Goal: Task Accomplishment & Management: Complete application form

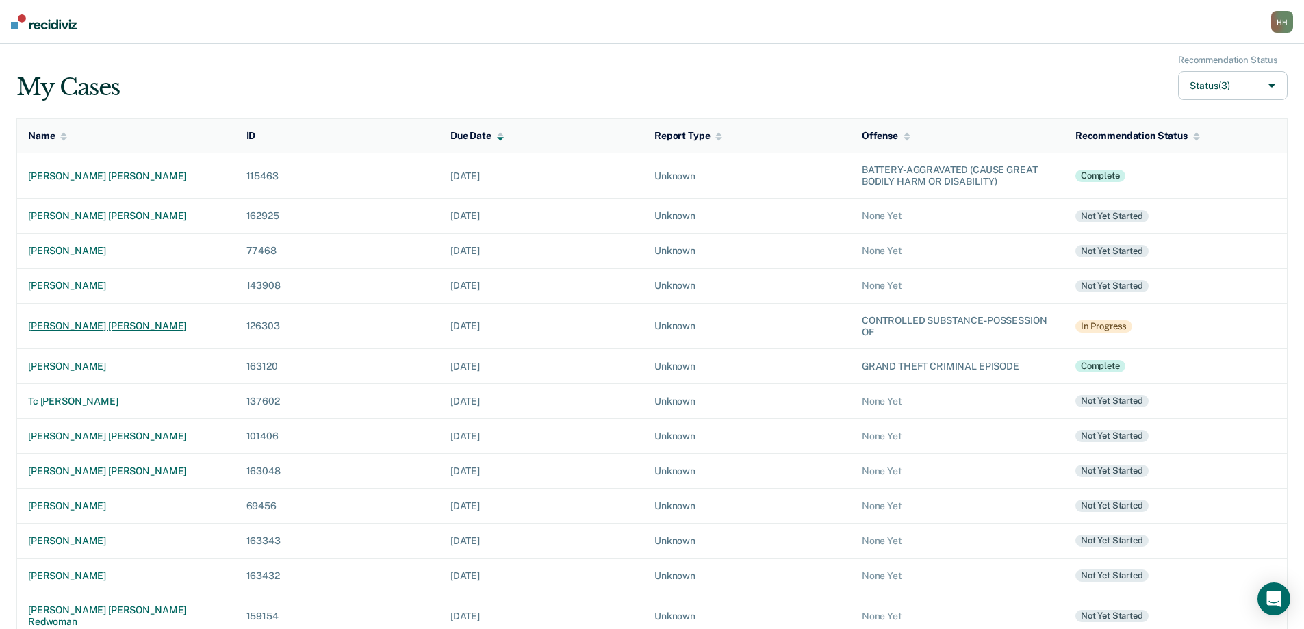
click at [114, 326] on div "[PERSON_NAME] [PERSON_NAME]" at bounding box center [126, 326] width 197 height 12
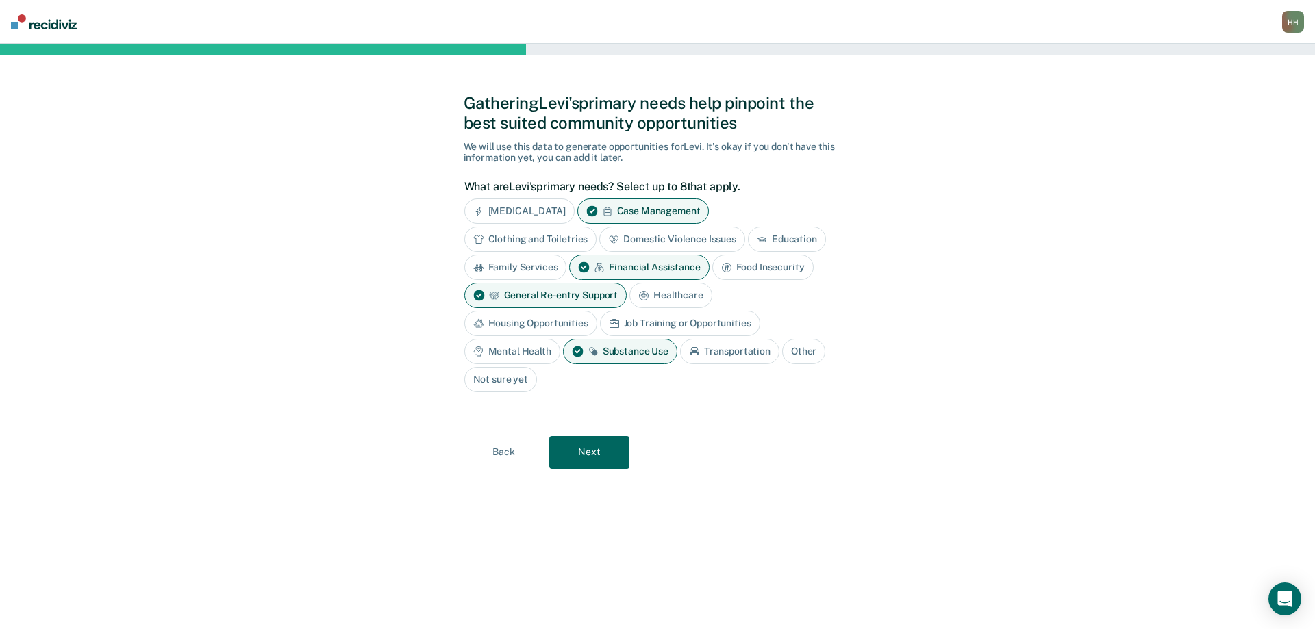
click at [686, 320] on div "Job Training or Opportunities" at bounding box center [680, 323] width 160 height 25
click at [594, 453] on button "Next" at bounding box center [589, 452] width 80 height 33
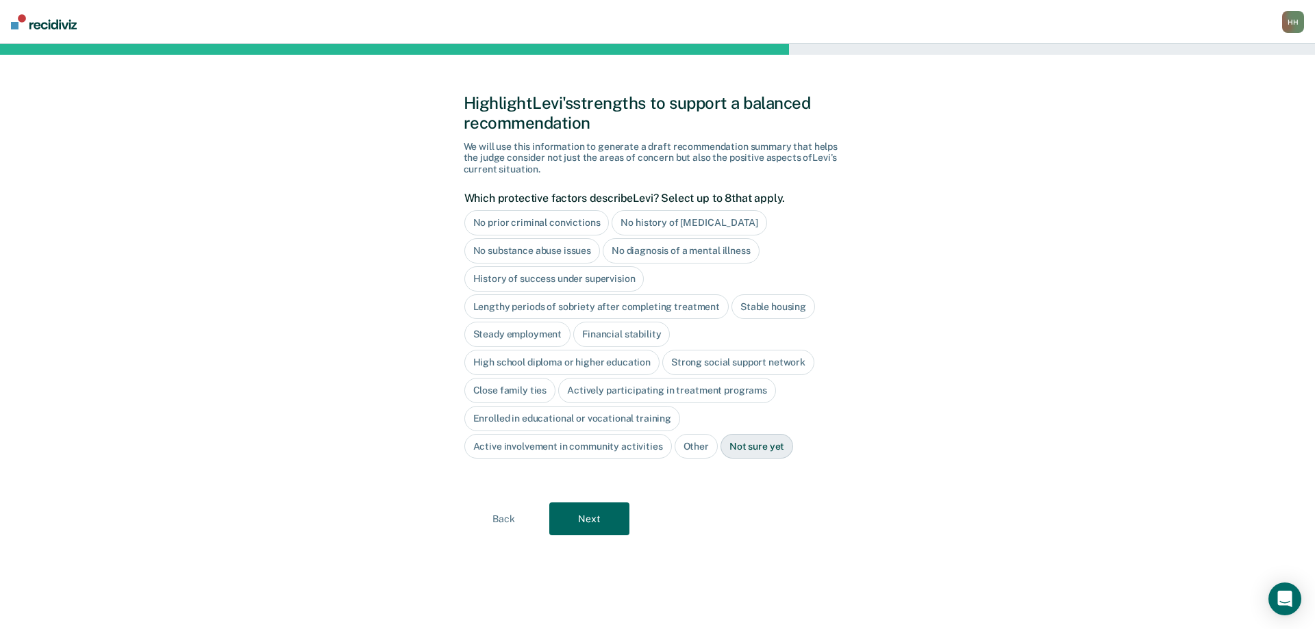
click at [673, 222] on div "No history of [MEDICAL_DATA]" at bounding box center [688, 222] width 155 height 25
click at [597, 523] on button "Next" at bounding box center [589, 519] width 80 height 33
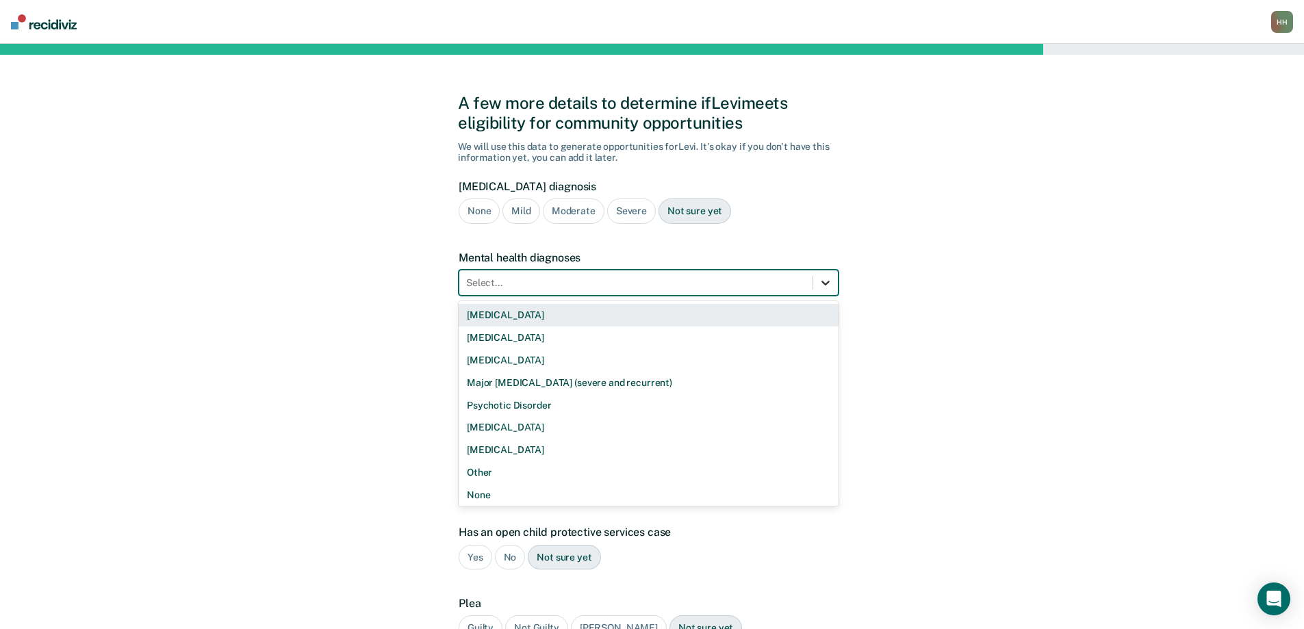
click at [824, 284] on icon at bounding box center [826, 283] width 8 height 5
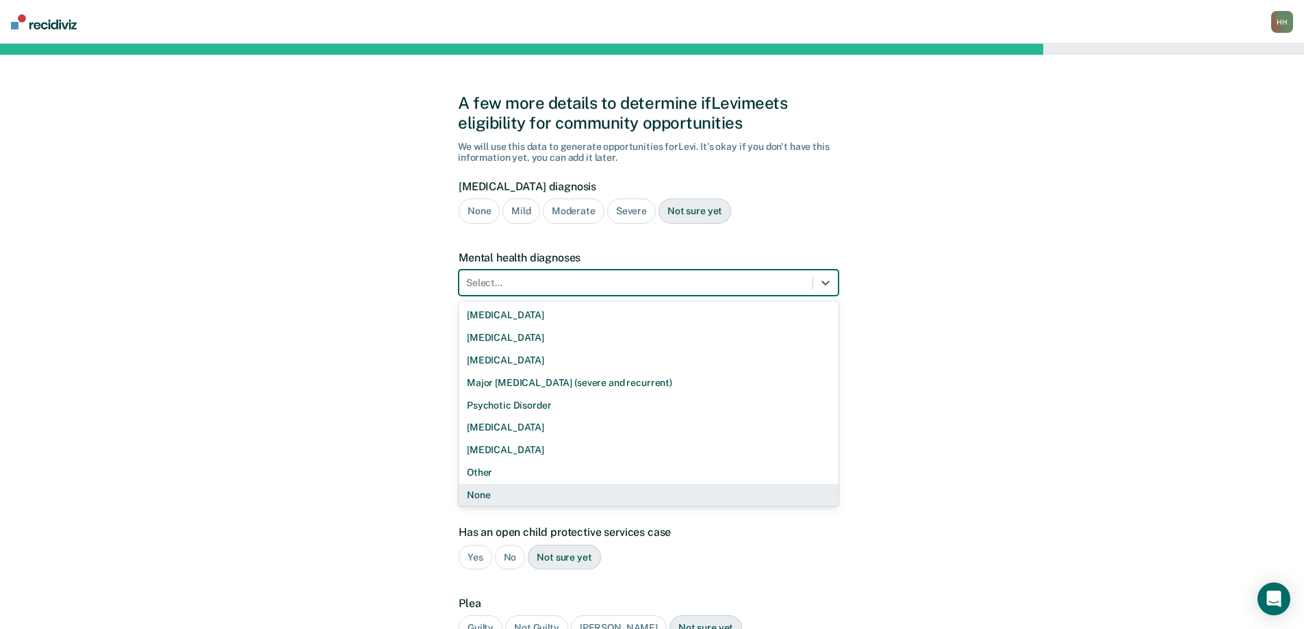
click at [733, 494] on div "None" at bounding box center [649, 495] width 380 height 23
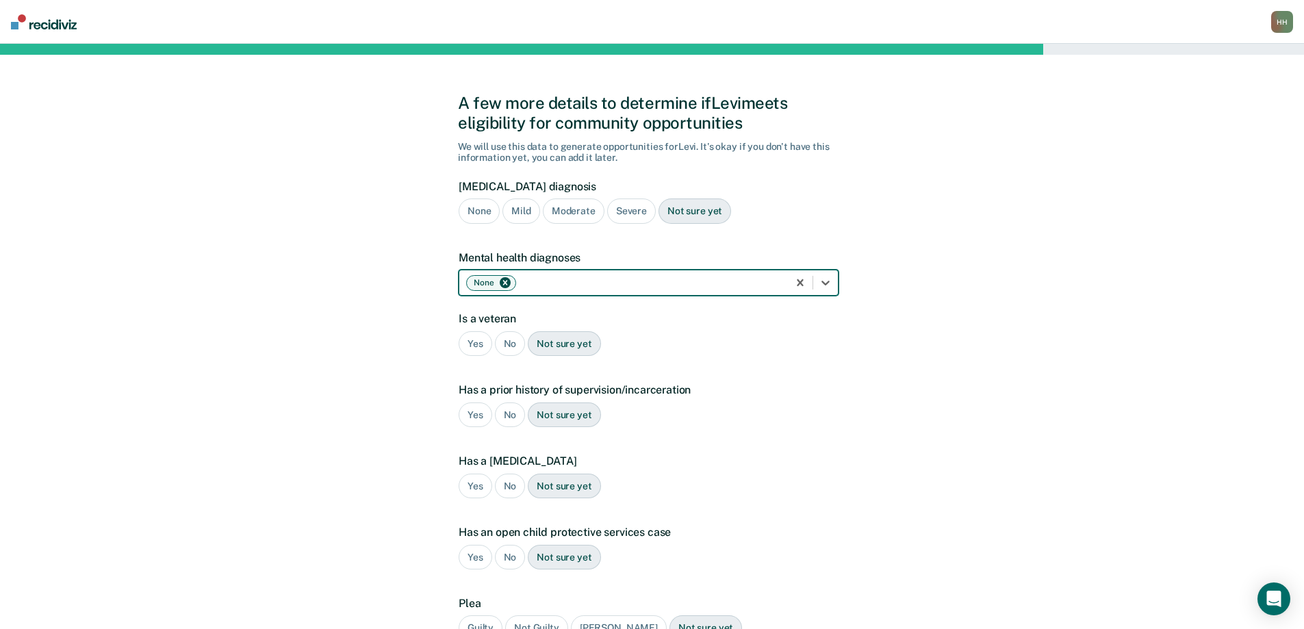
click at [509, 337] on div "No" at bounding box center [510, 343] width 31 height 25
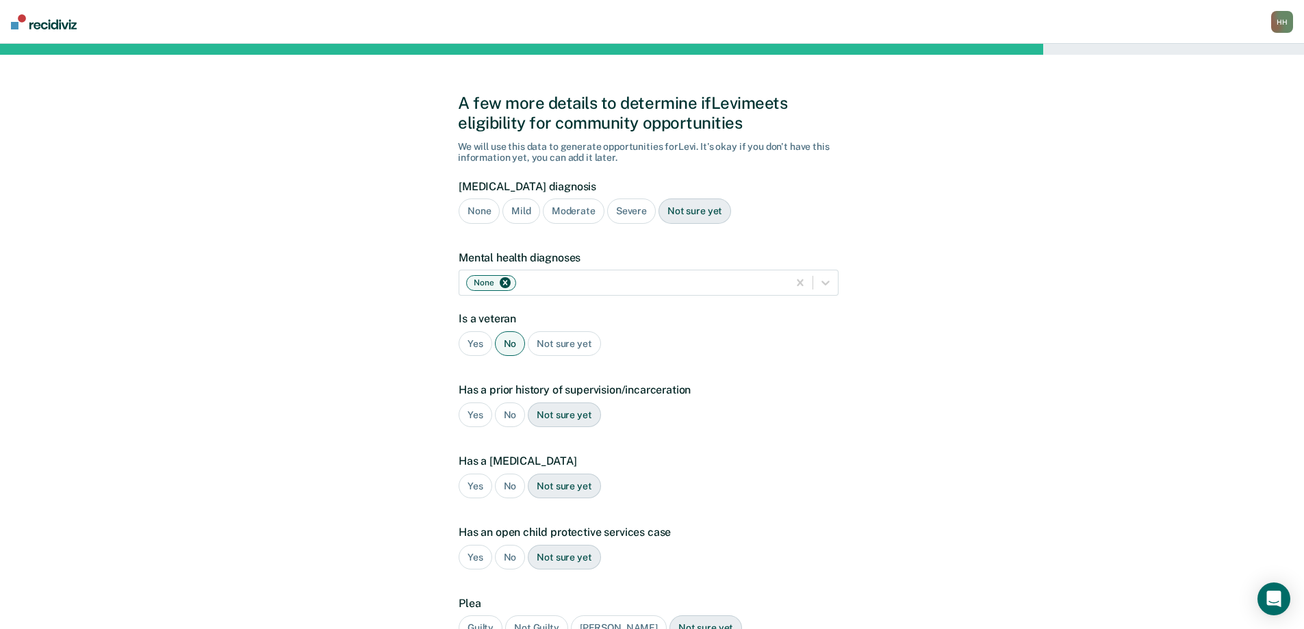
click at [473, 415] on div "Yes" at bounding box center [476, 415] width 34 height 25
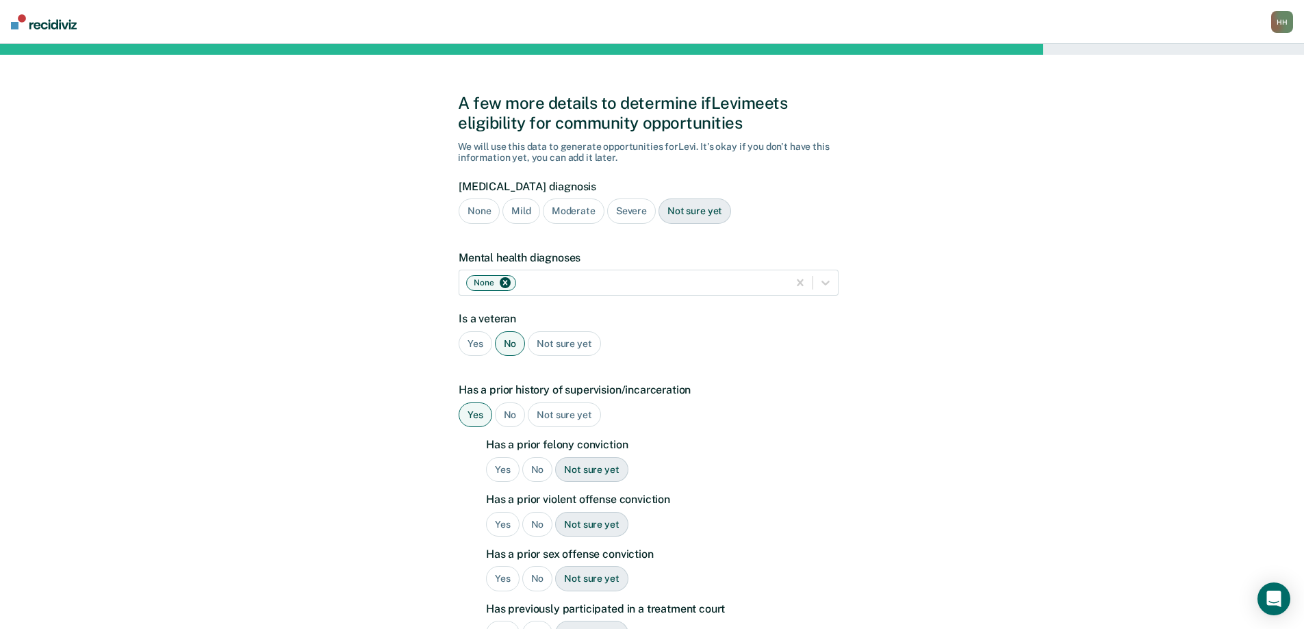
click at [505, 469] on div "Yes" at bounding box center [503, 469] width 34 height 25
click at [540, 520] on div "No" at bounding box center [537, 524] width 31 height 25
click at [543, 577] on div "No" at bounding box center [537, 578] width 31 height 25
click at [562, 211] on div "Moderate" at bounding box center [574, 211] width 62 height 25
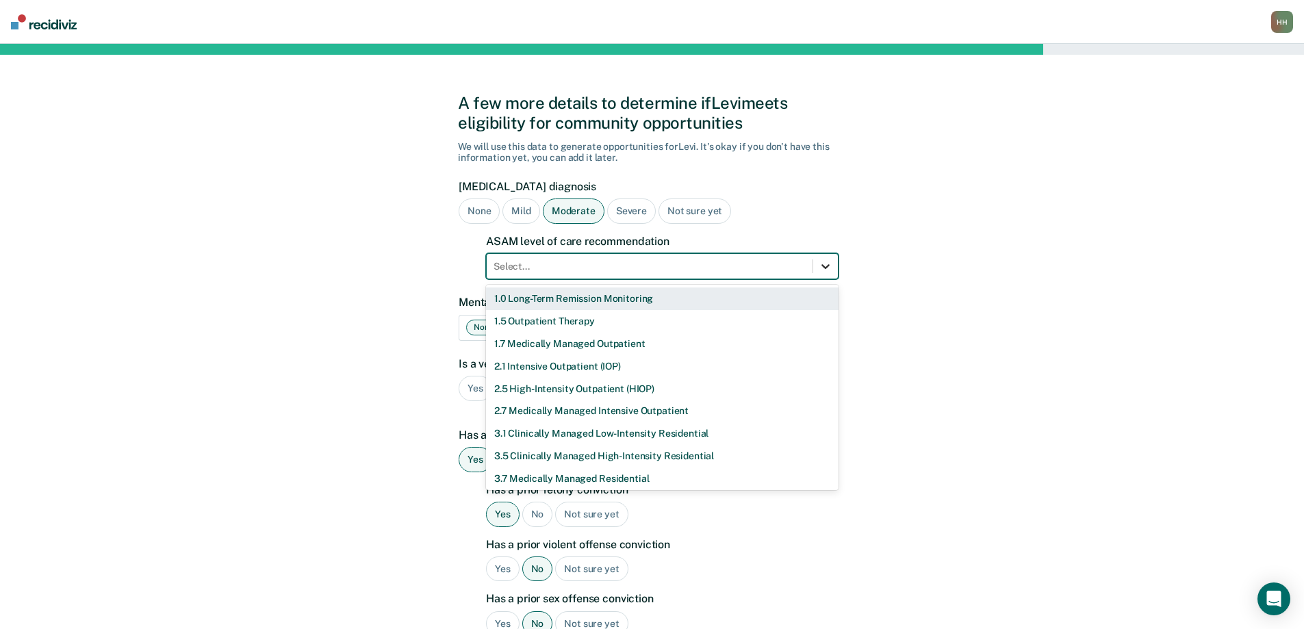
click at [826, 266] on icon at bounding box center [826, 267] width 14 height 14
click at [793, 323] on div "1.5 Outpatient Therapy" at bounding box center [662, 321] width 353 height 23
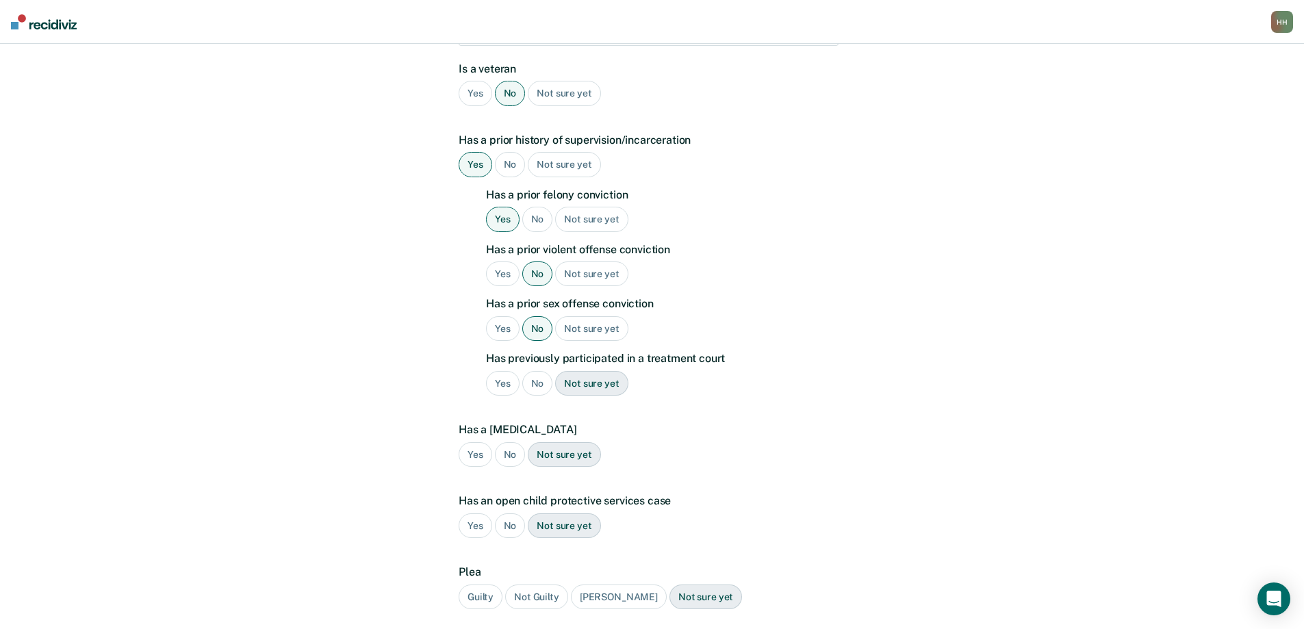
scroll to position [342, 0]
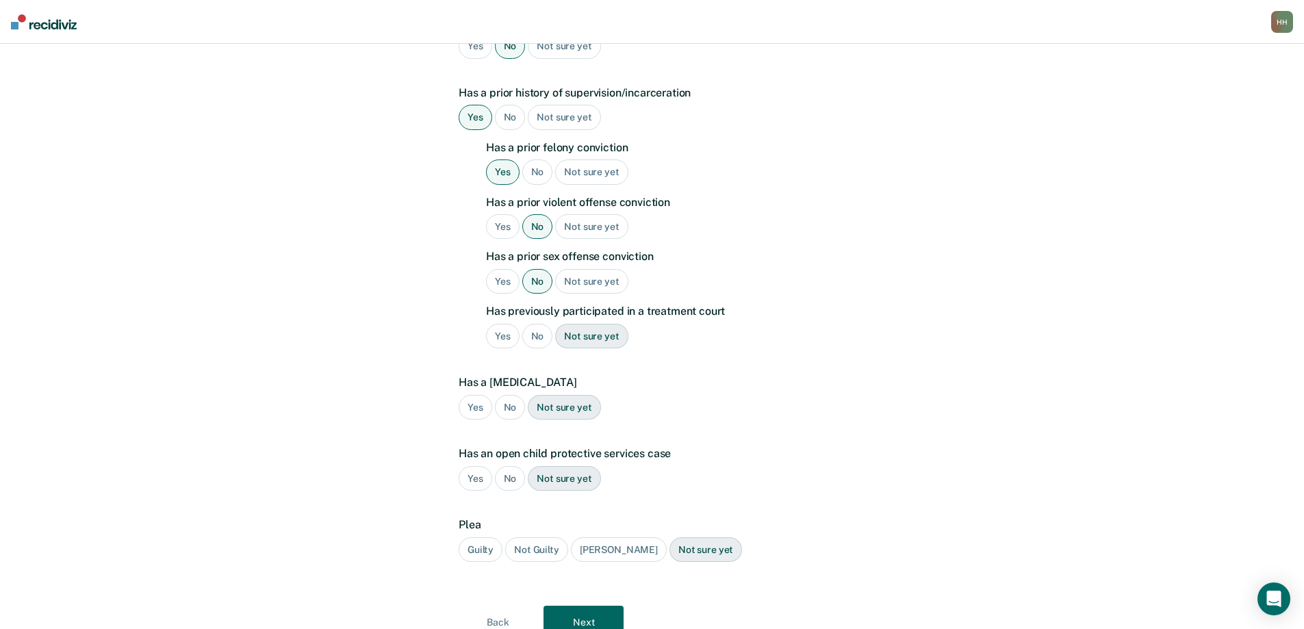
click at [504, 331] on div "Yes" at bounding box center [503, 336] width 34 height 25
click at [509, 407] on div "No" at bounding box center [510, 407] width 31 height 25
click at [512, 474] on div "No" at bounding box center [510, 478] width 31 height 25
click at [484, 546] on div "Guilty" at bounding box center [481, 550] width 44 height 25
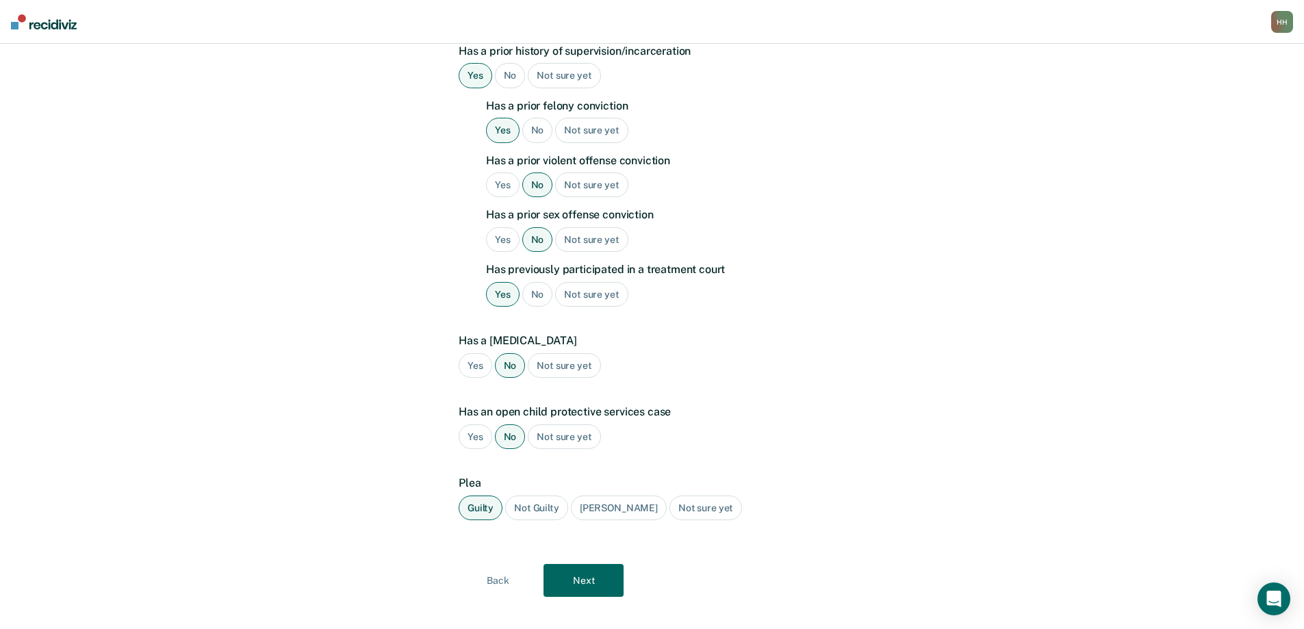
scroll to position [401, 0]
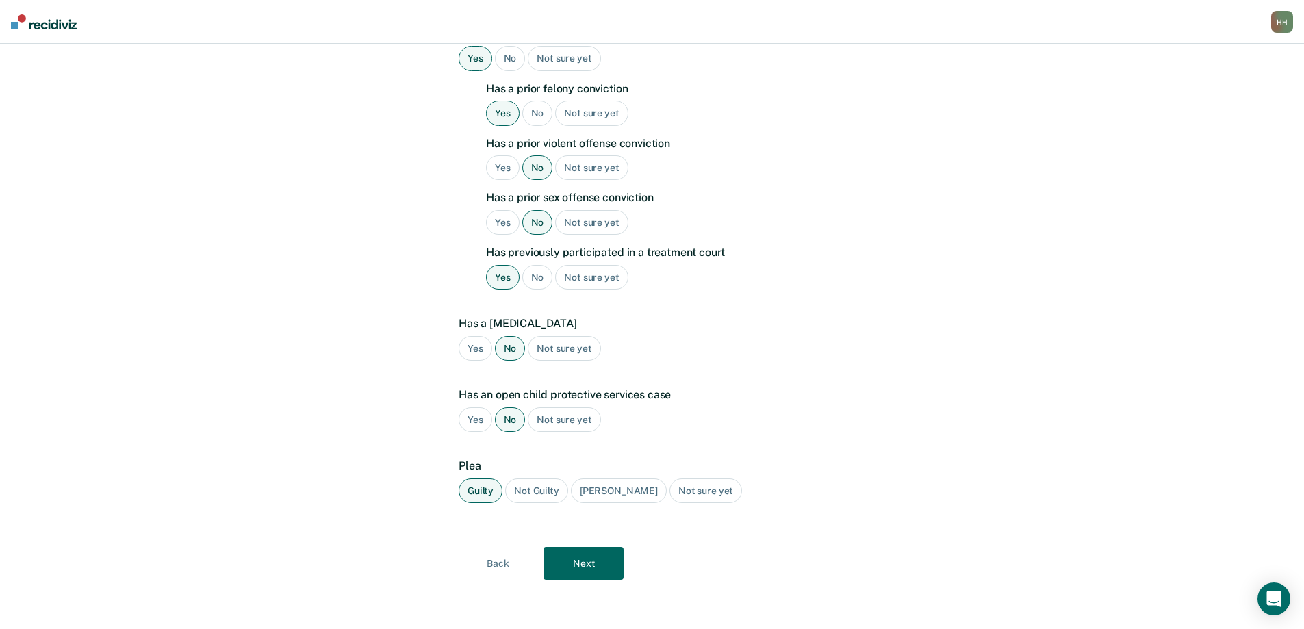
click at [592, 562] on button "Next" at bounding box center [584, 563] width 80 height 33
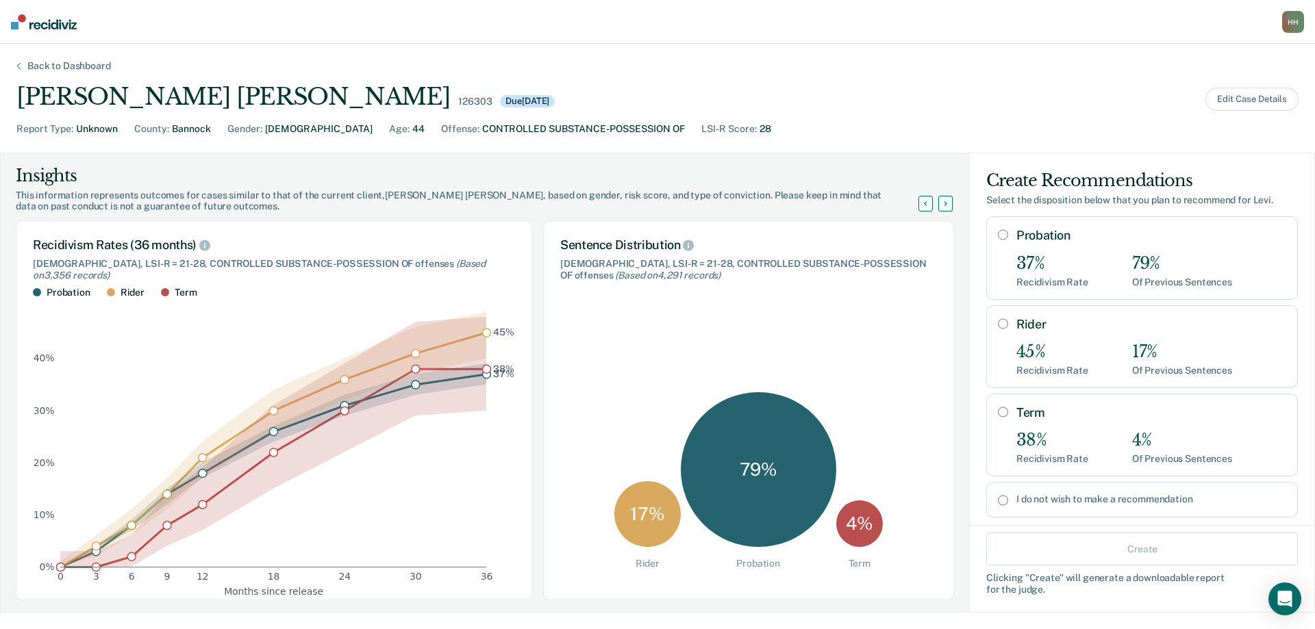
scroll to position [0, 0]
click at [48, 64] on div "Back to Dashboard" at bounding box center [69, 66] width 116 height 12
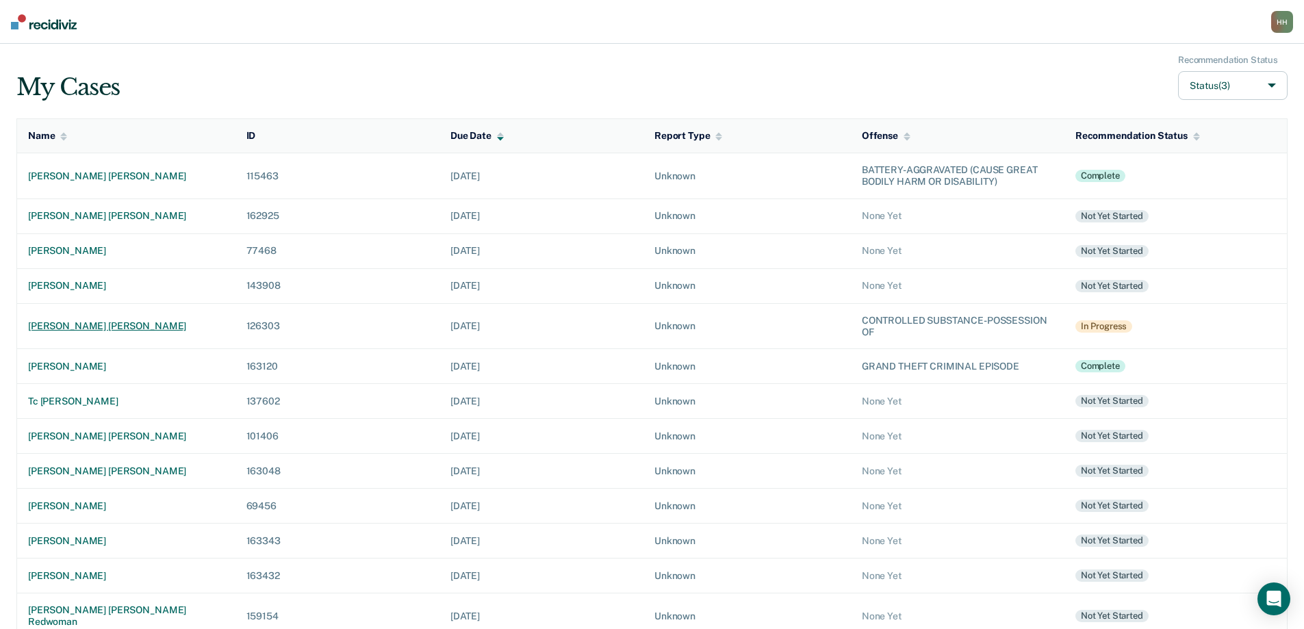
click at [108, 323] on div "[PERSON_NAME] [PERSON_NAME]" at bounding box center [126, 326] width 197 height 12
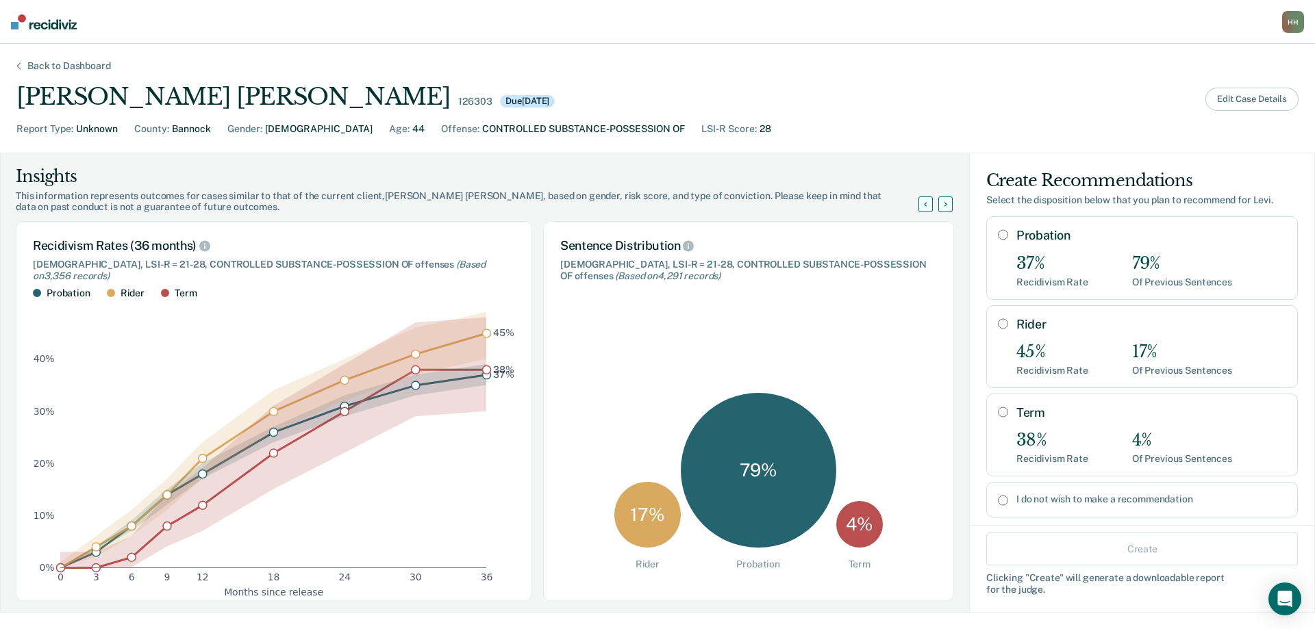
click at [1270, 97] on button "Edit Case Details" at bounding box center [1251, 99] width 93 height 23
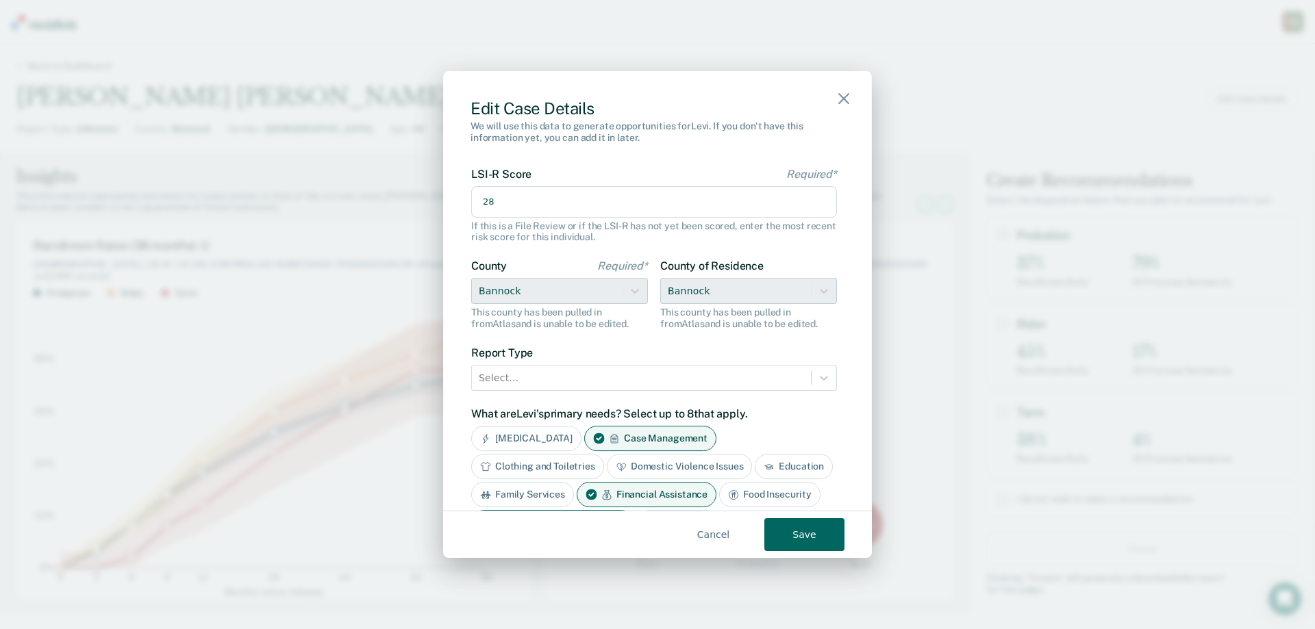
scroll to position [293, 0]
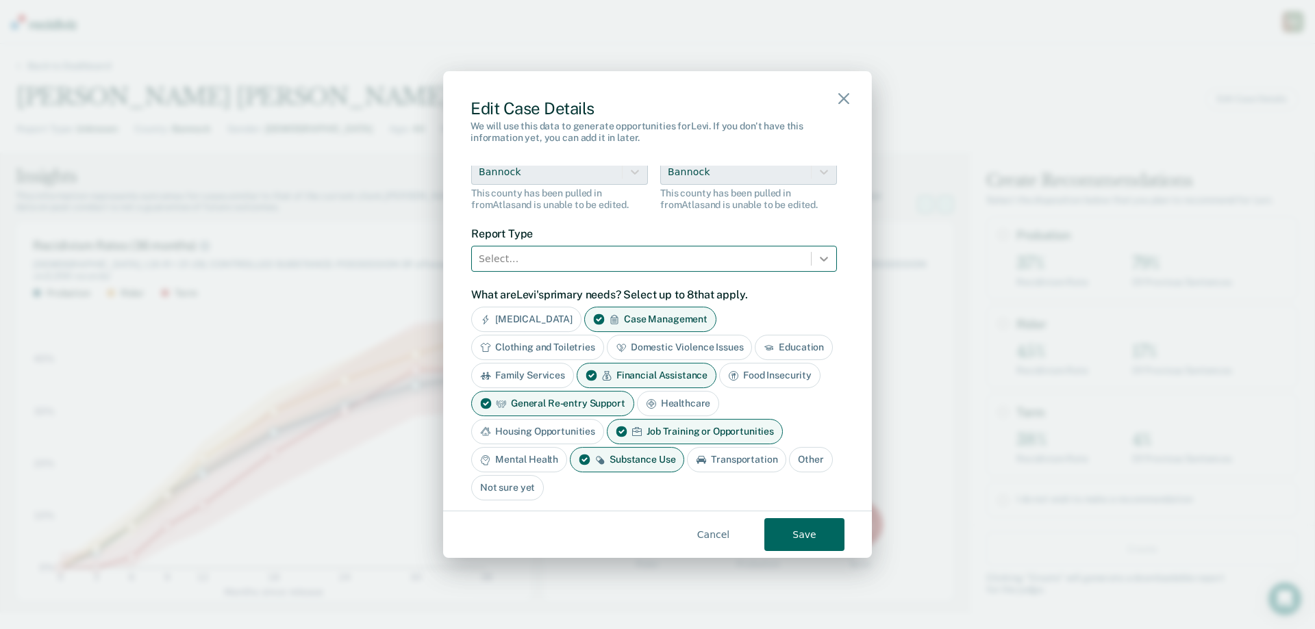
click at [817, 258] on icon at bounding box center [824, 259] width 14 height 14
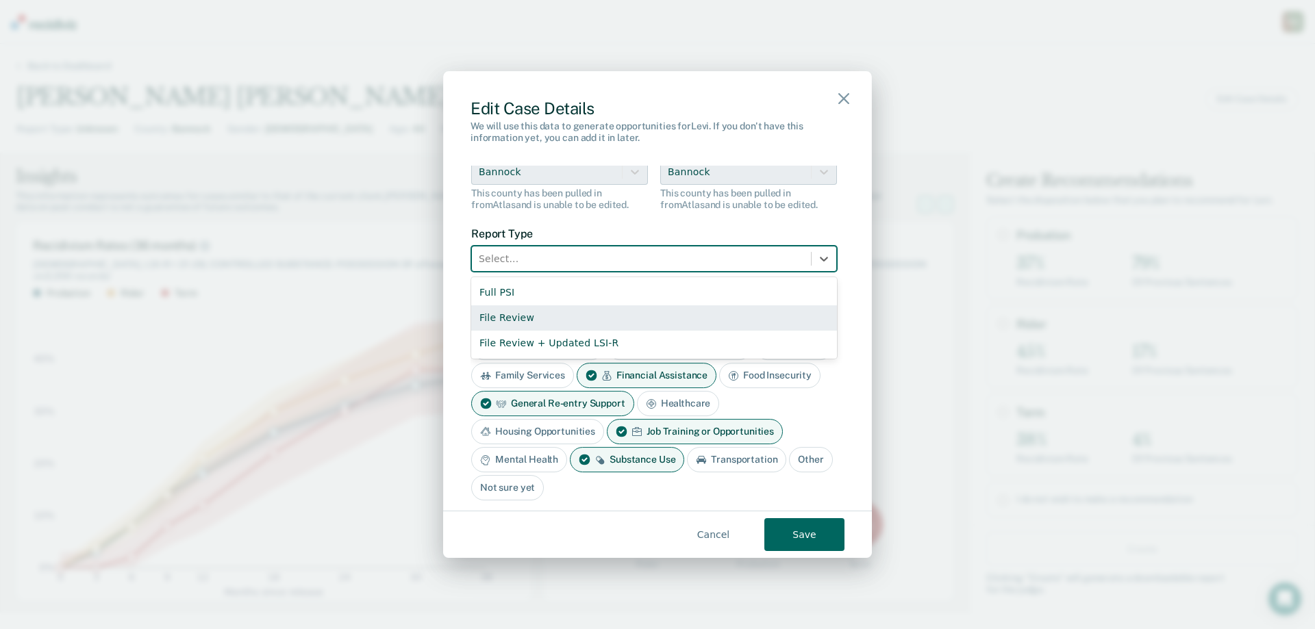
click at [783, 325] on div "File Review" at bounding box center [654, 317] width 366 height 25
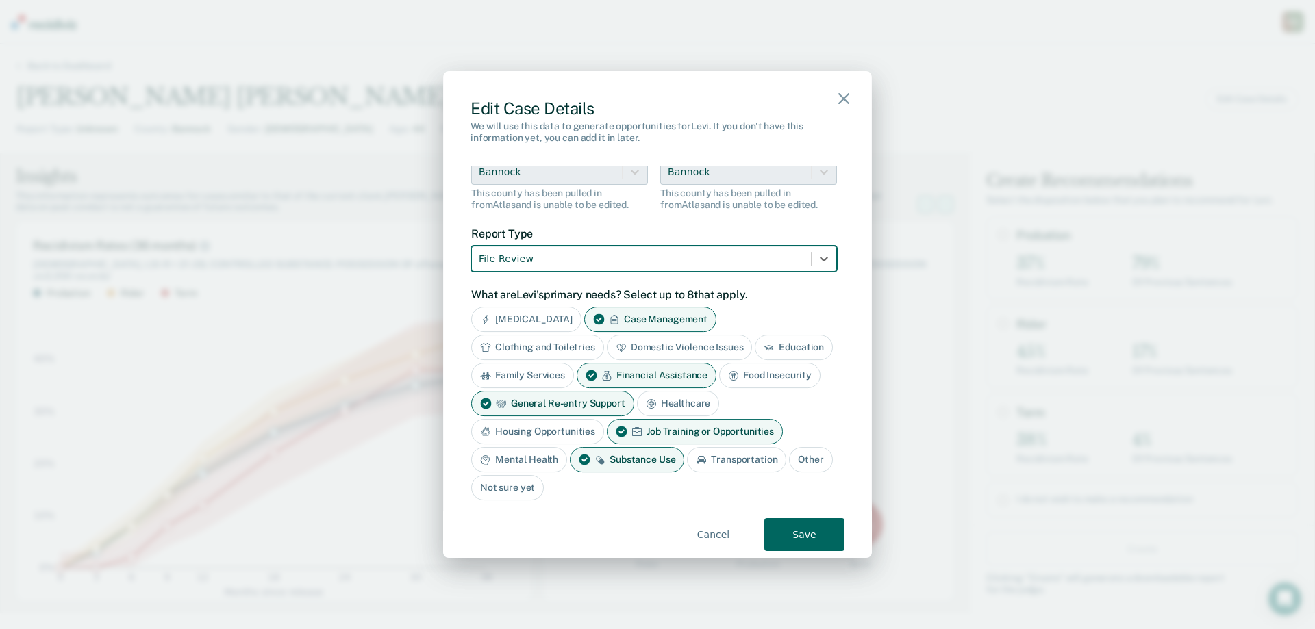
click at [806, 533] on button "Save" at bounding box center [804, 534] width 80 height 33
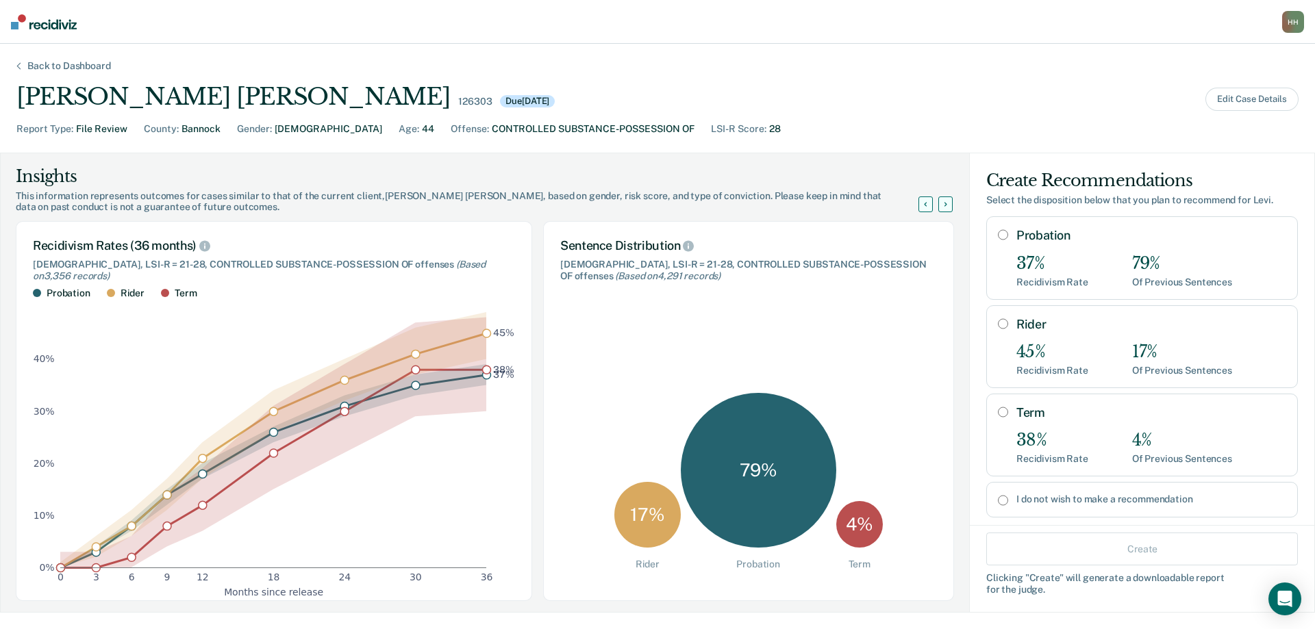
click at [998, 324] on input "Rider" at bounding box center [1003, 323] width 10 height 11
radio input "true"
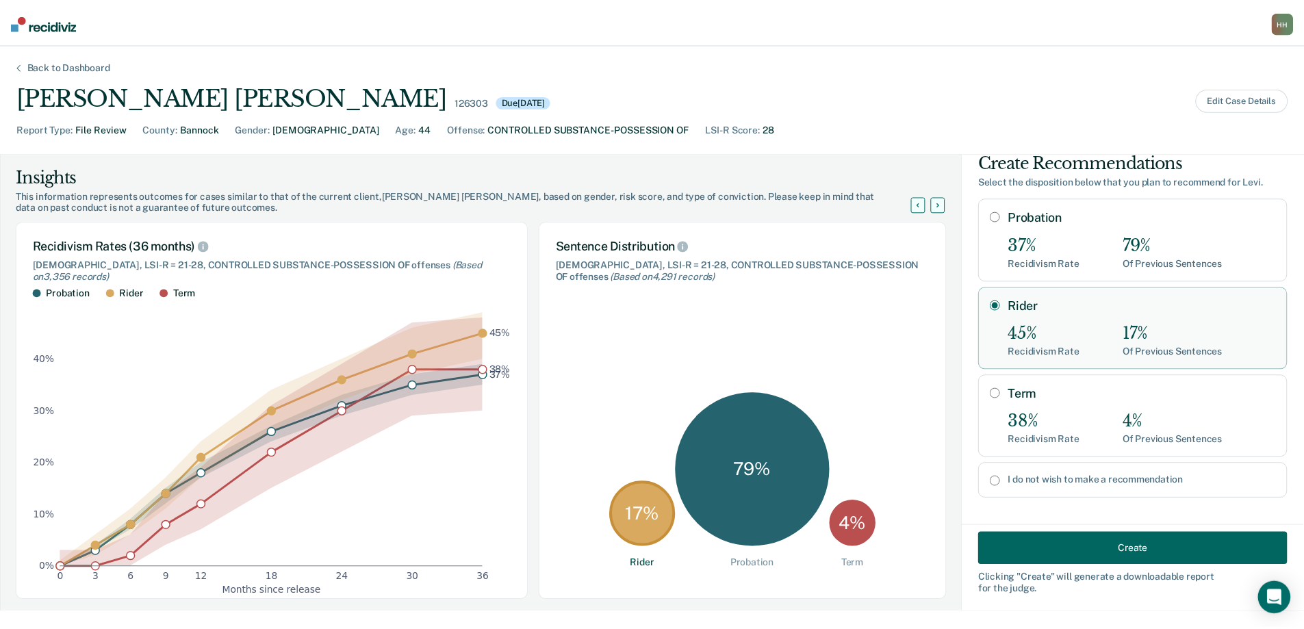
scroll to position [27, 0]
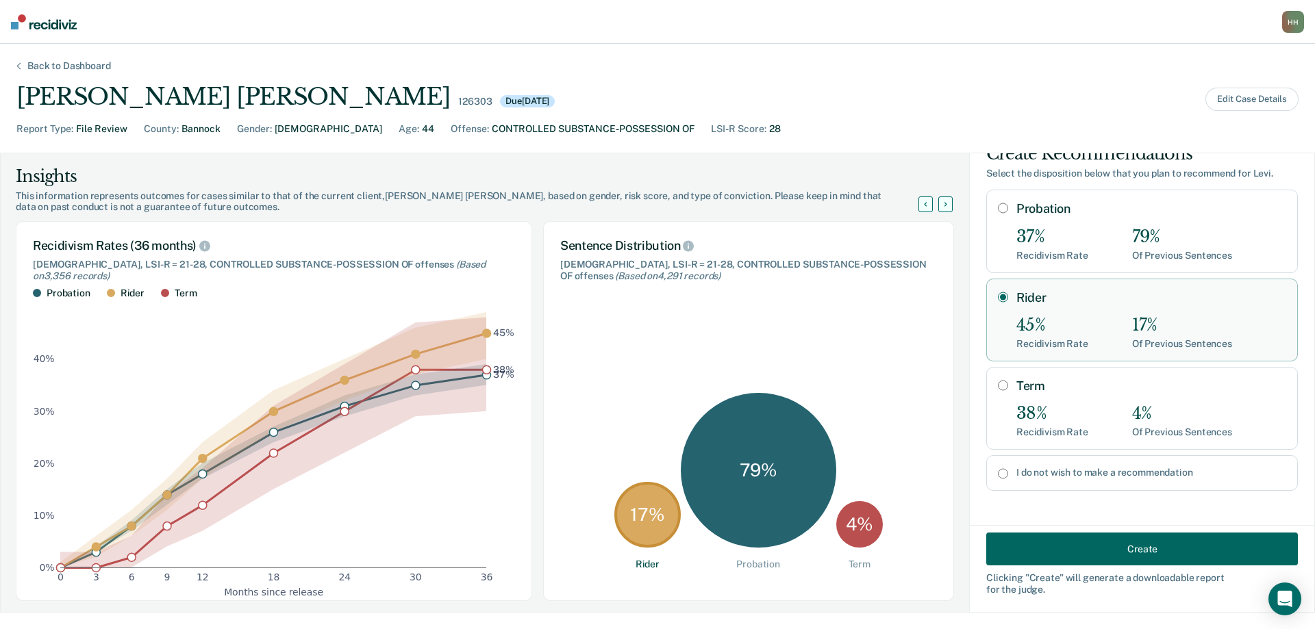
click at [1130, 549] on button "Create" at bounding box center [1142, 549] width 312 height 33
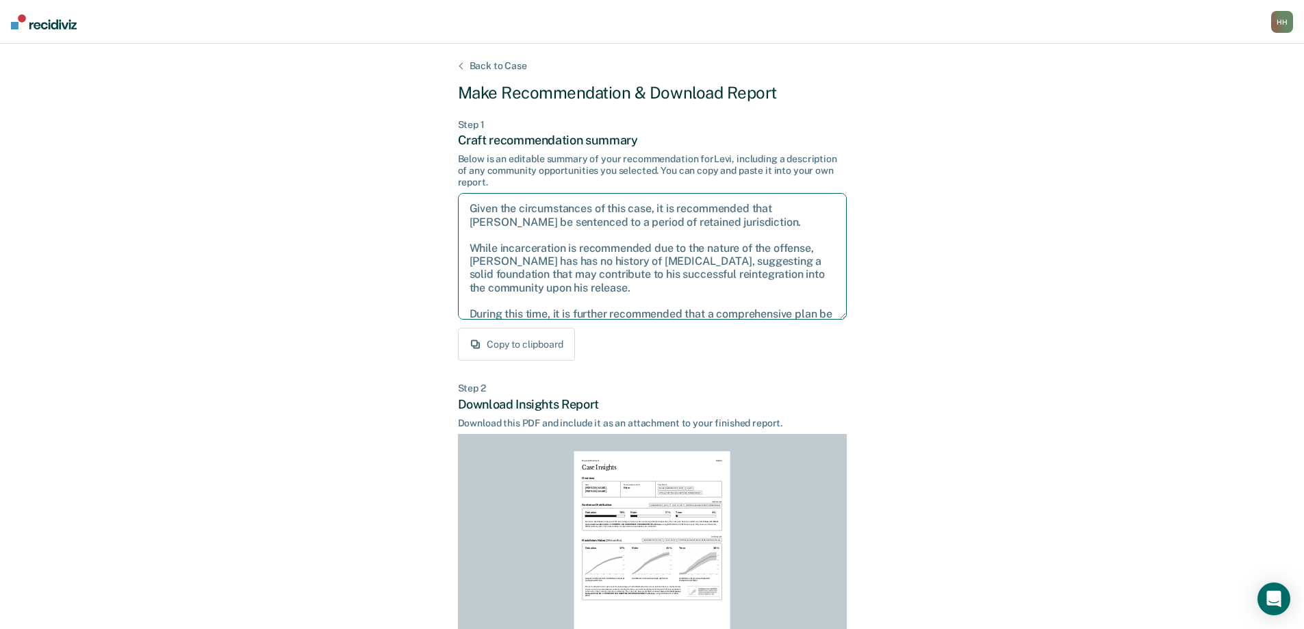
scroll to position [49, 0]
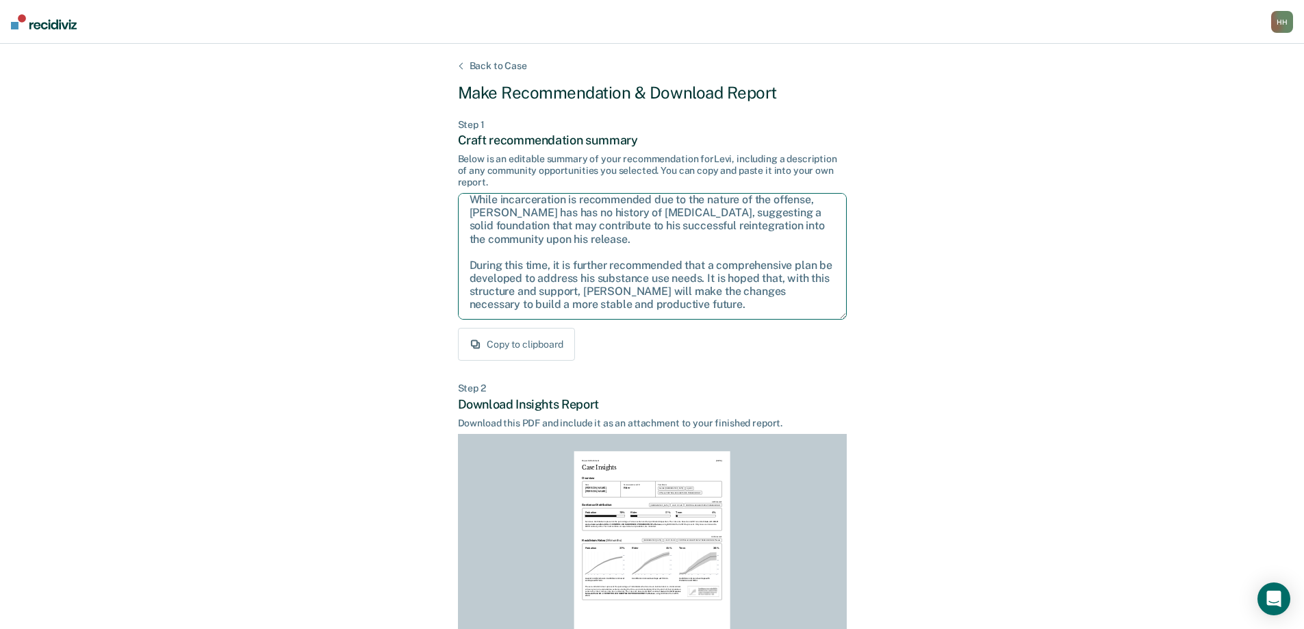
drag, startPoint x: 466, startPoint y: 204, endPoint x: 866, endPoint y: 337, distance: 421.4
click at [866, 337] on div "Back to Case Make Recommendation & Download Report Step 1 Craft recommendation …" at bounding box center [652, 412] width 1304 height 737
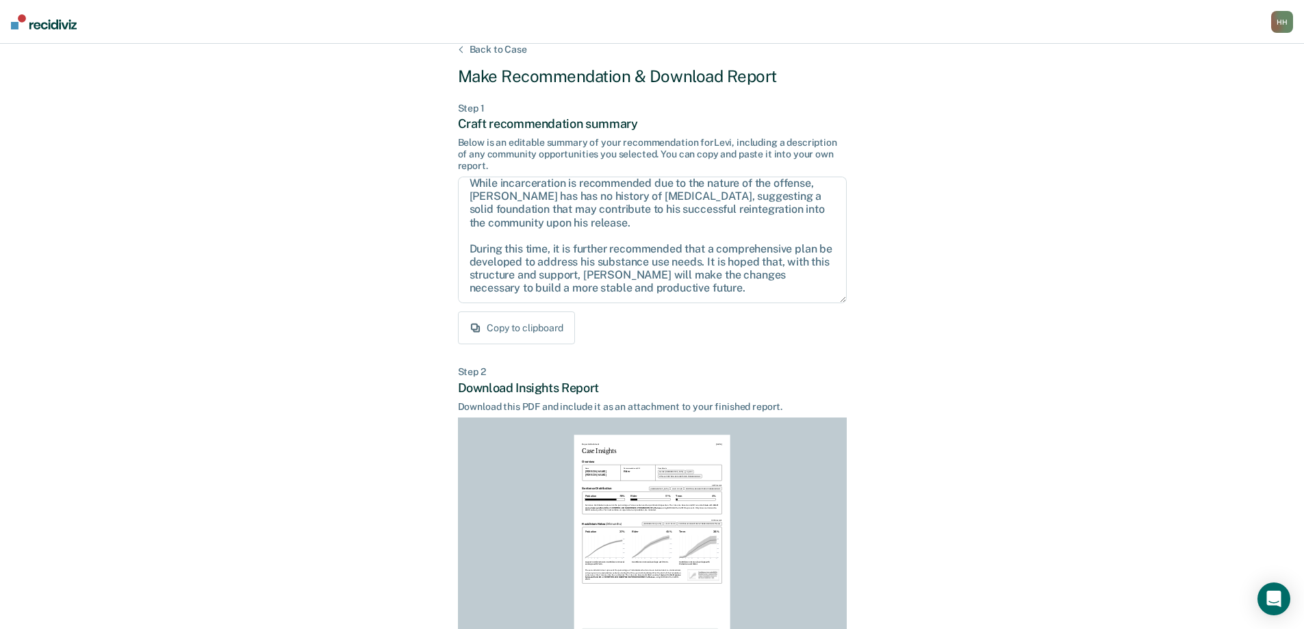
scroll to position [151, 0]
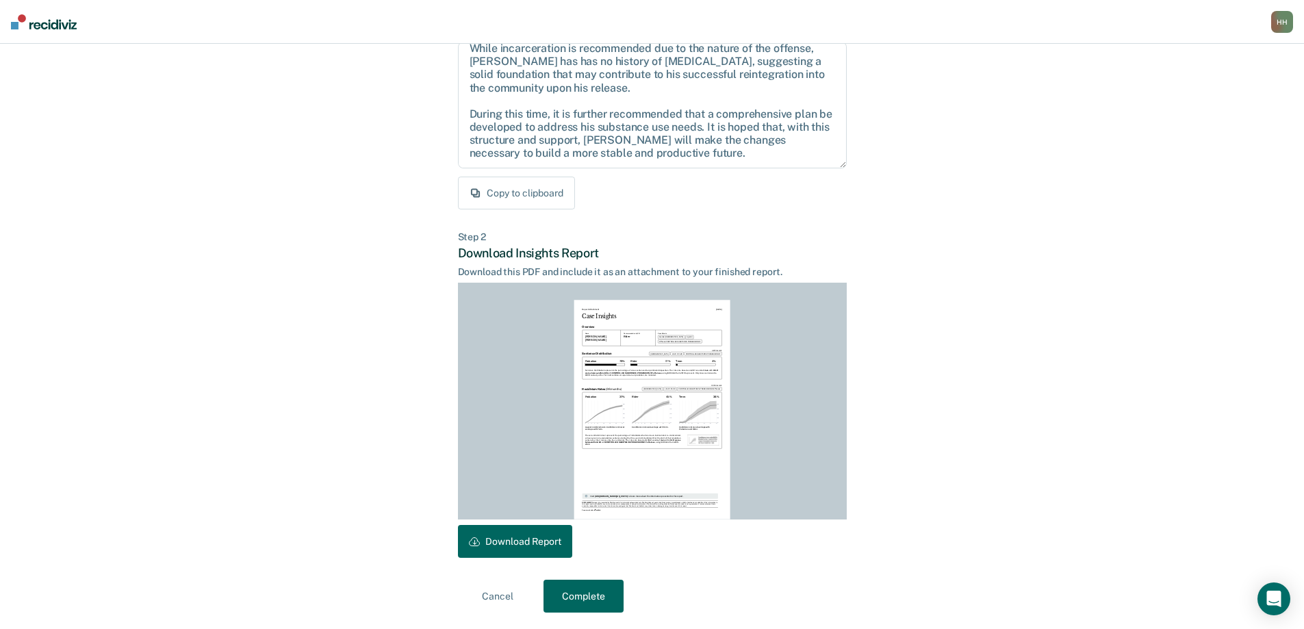
click at [546, 539] on button "Download Report" at bounding box center [515, 541] width 114 height 33
click at [602, 596] on button "Complete" at bounding box center [584, 596] width 80 height 33
